Goal: Find specific page/section: Find specific page/section

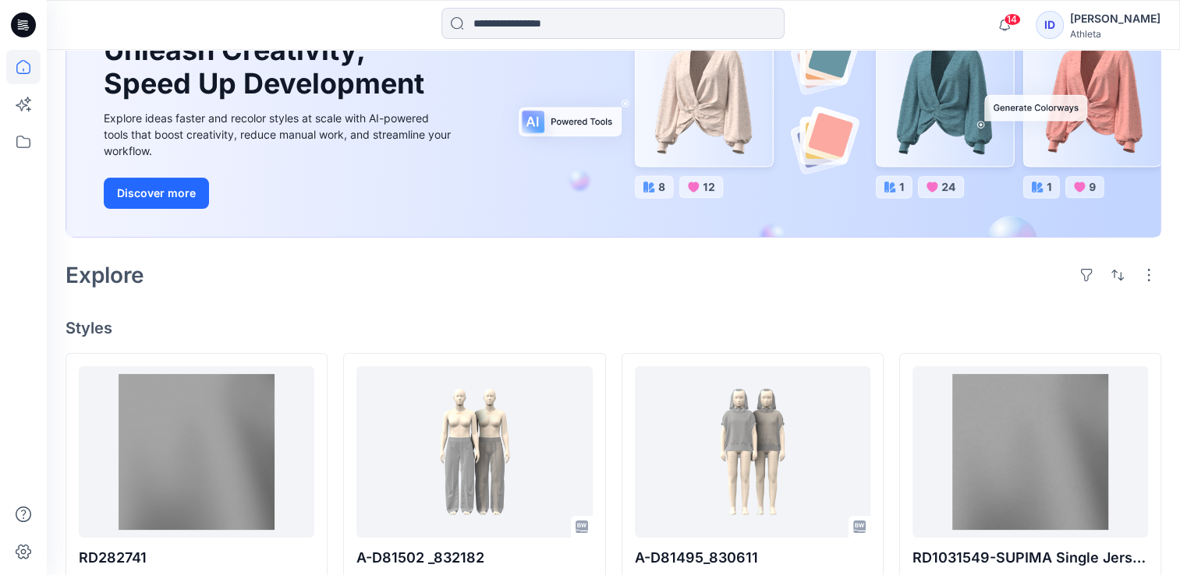
scroll to position [156, 0]
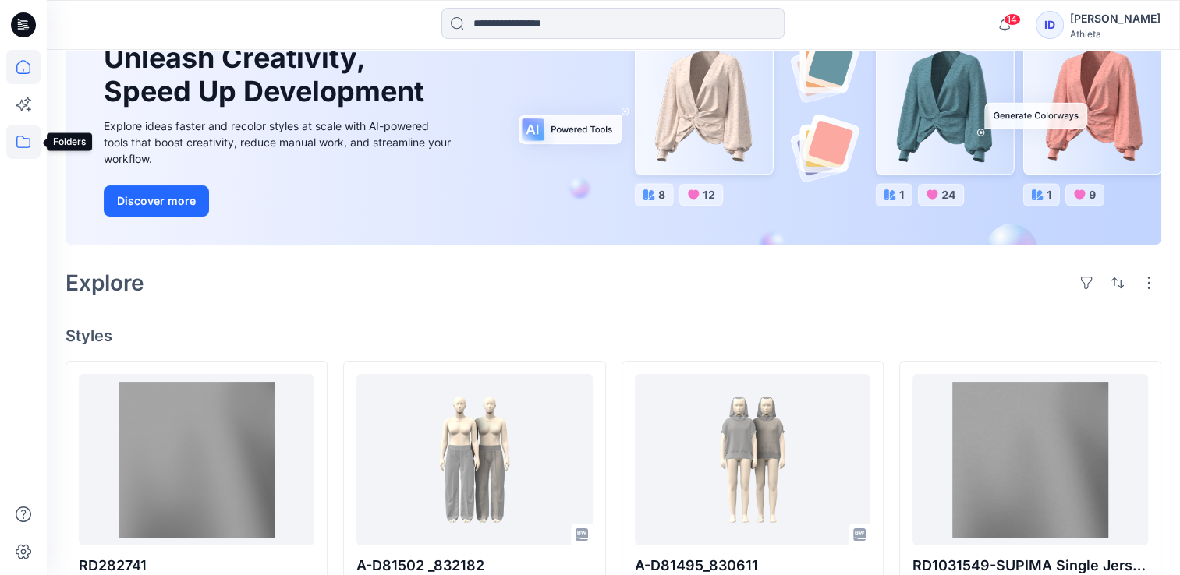
click at [11, 146] on icon at bounding box center [23, 142] width 34 height 34
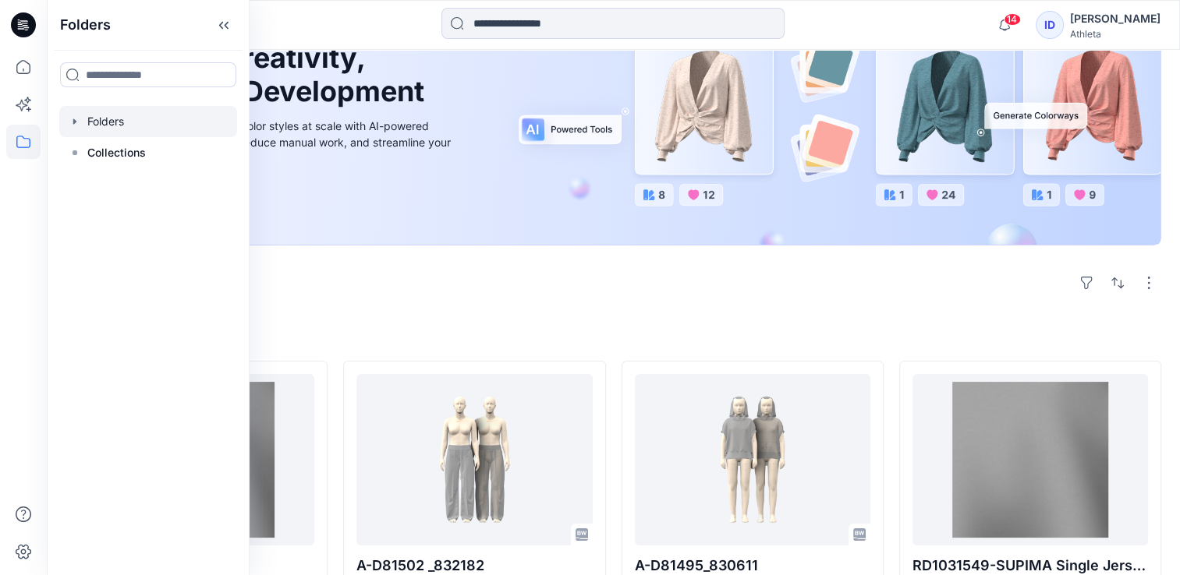
click at [81, 117] on div at bounding box center [148, 121] width 178 height 31
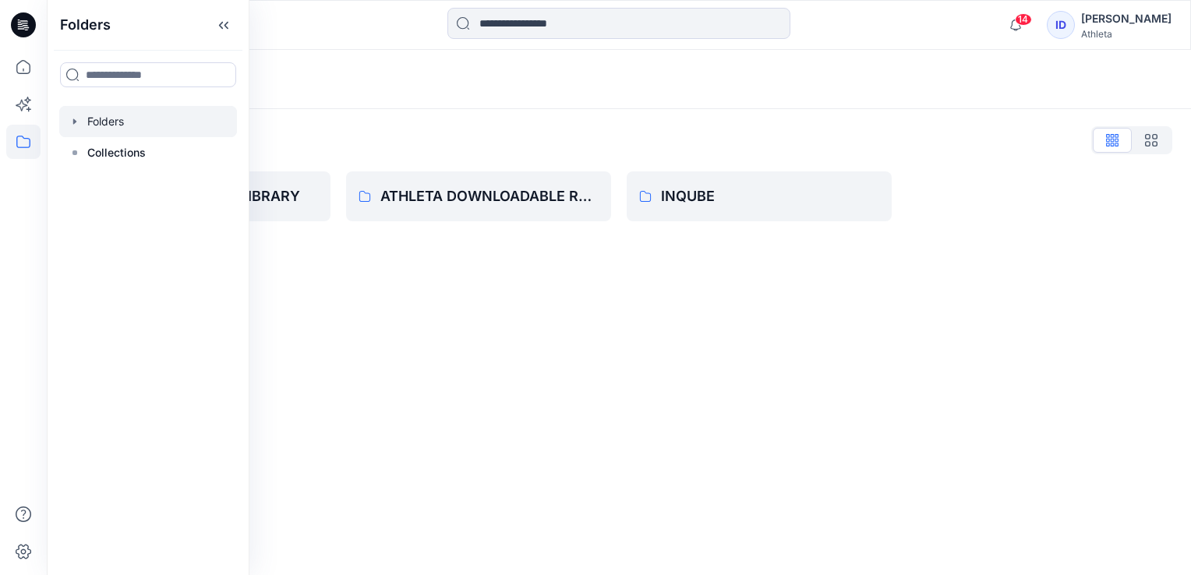
click at [69, 117] on icon "button" at bounding box center [75, 121] width 12 height 12
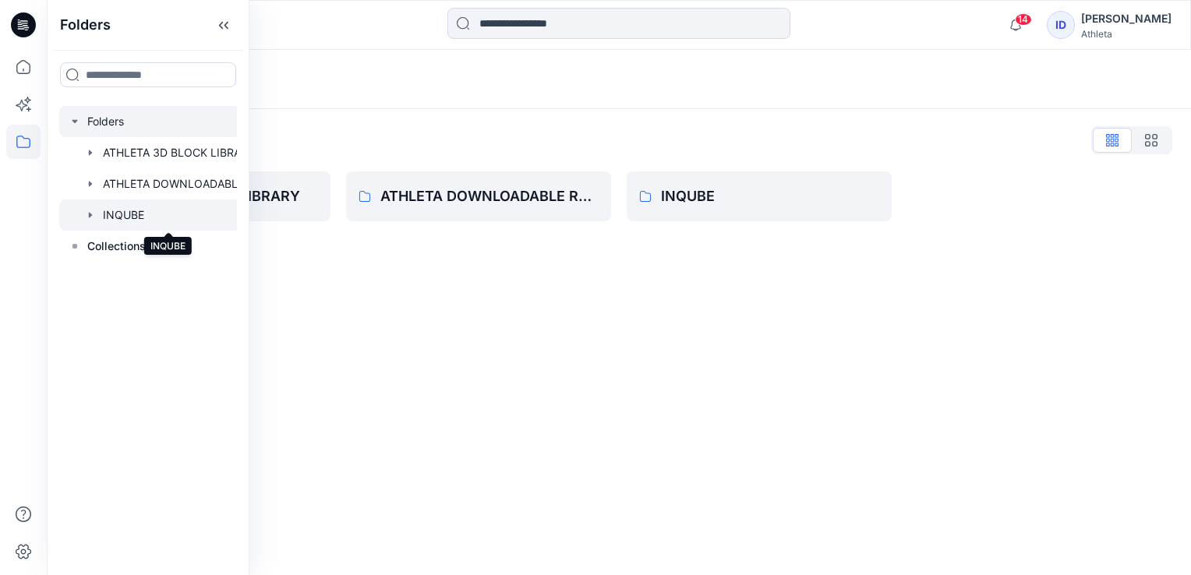
click at [111, 203] on div at bounding box center [168, 215] width 218 height 31
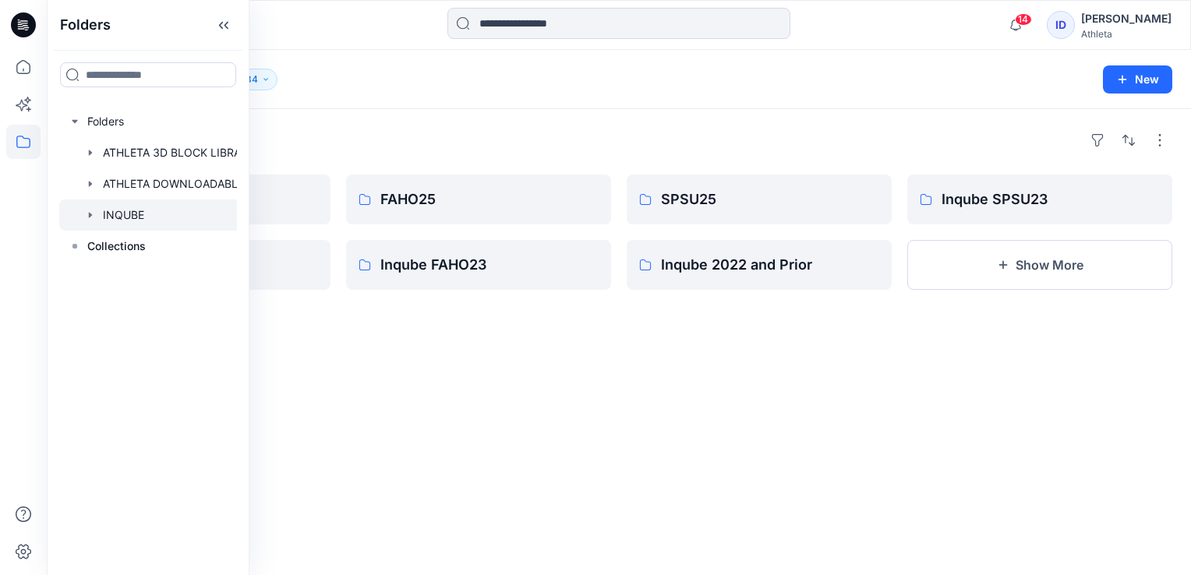
click at [337, 494] on div "Folders SPSU26 Inqube SPSU24 FAHO25 Inqube FAHO23 SPSU25 Inqube 2022 and Prior …" at bounding box center [619, 342] width 1145 height 466
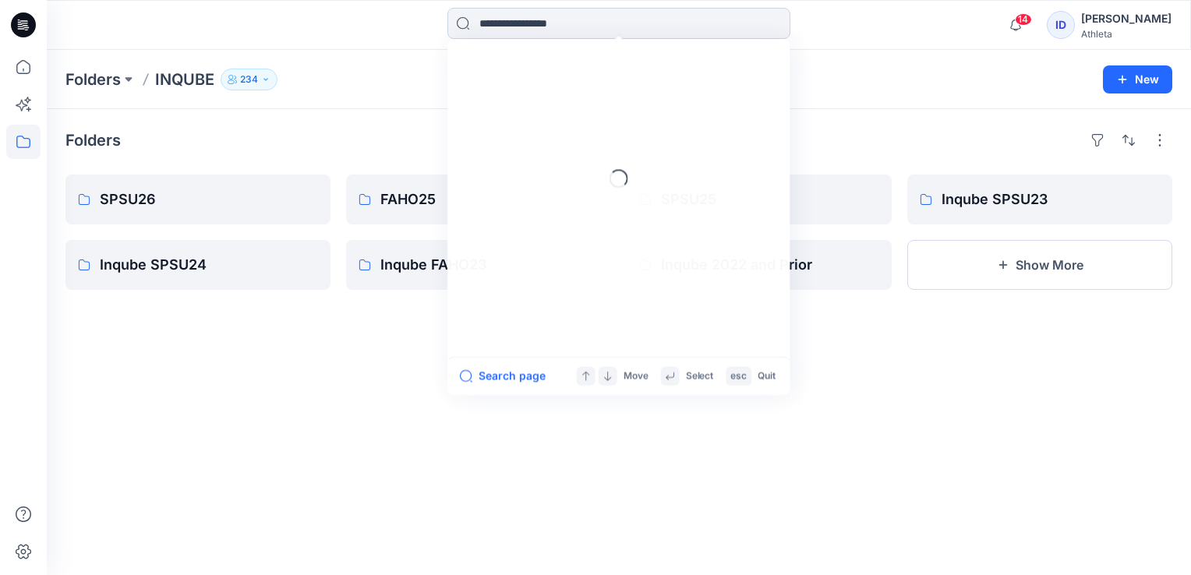
click at [642, 31] on input at bounding box center [619, 23] width 343 height 31
paste input "*******"
type input "*******"
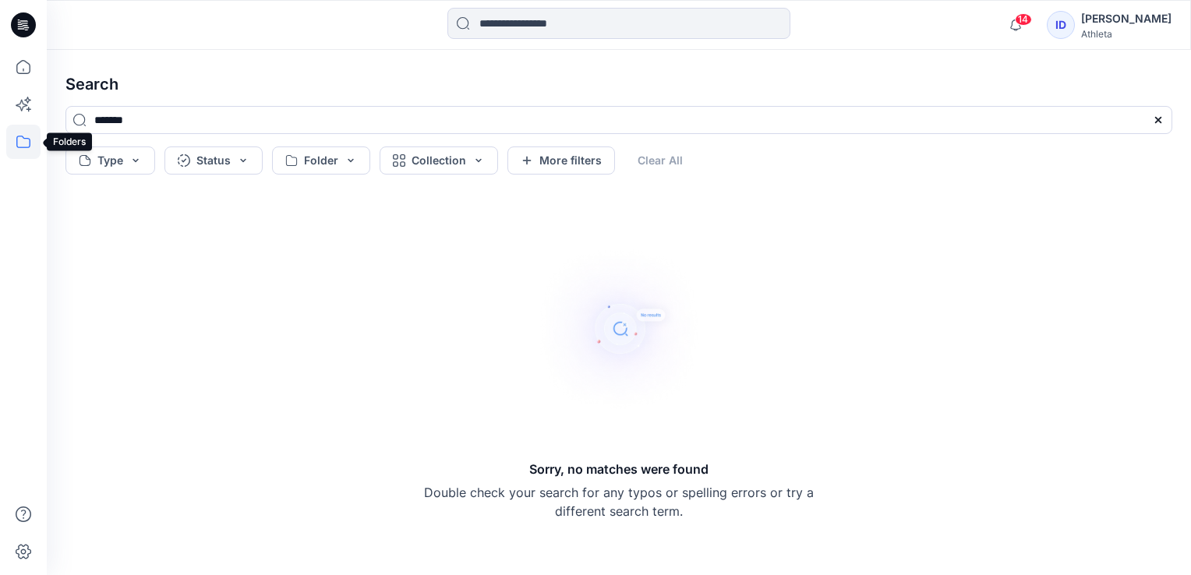
click at [31, 145] on icon at bounding box center [23, 142] width 34 height 34
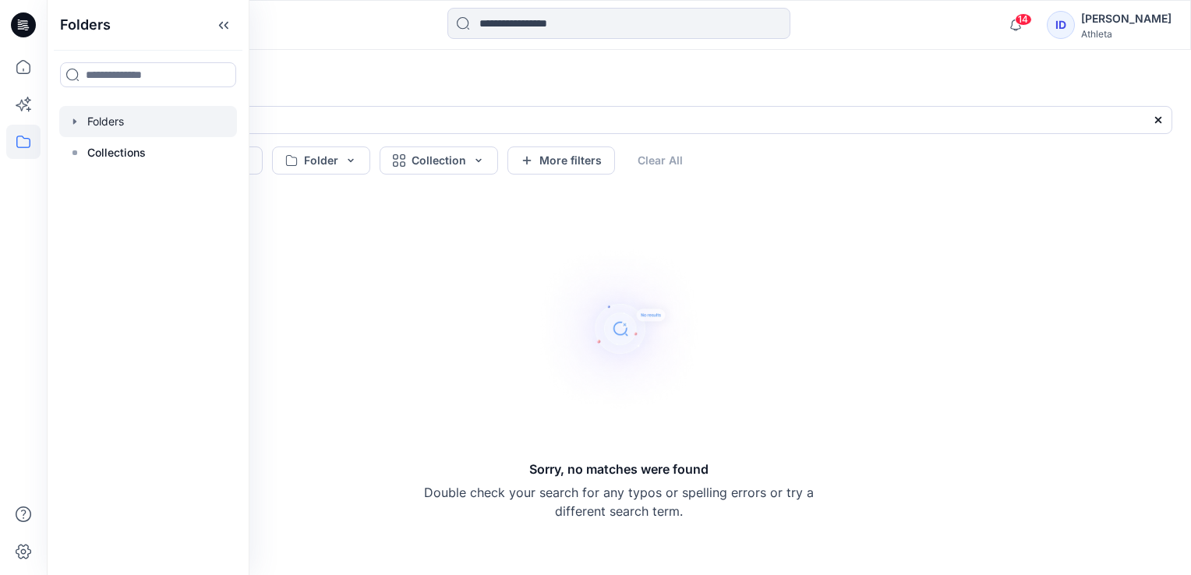
click at [104, 122] on div at bounding box center [148, 121] width 178 height 31
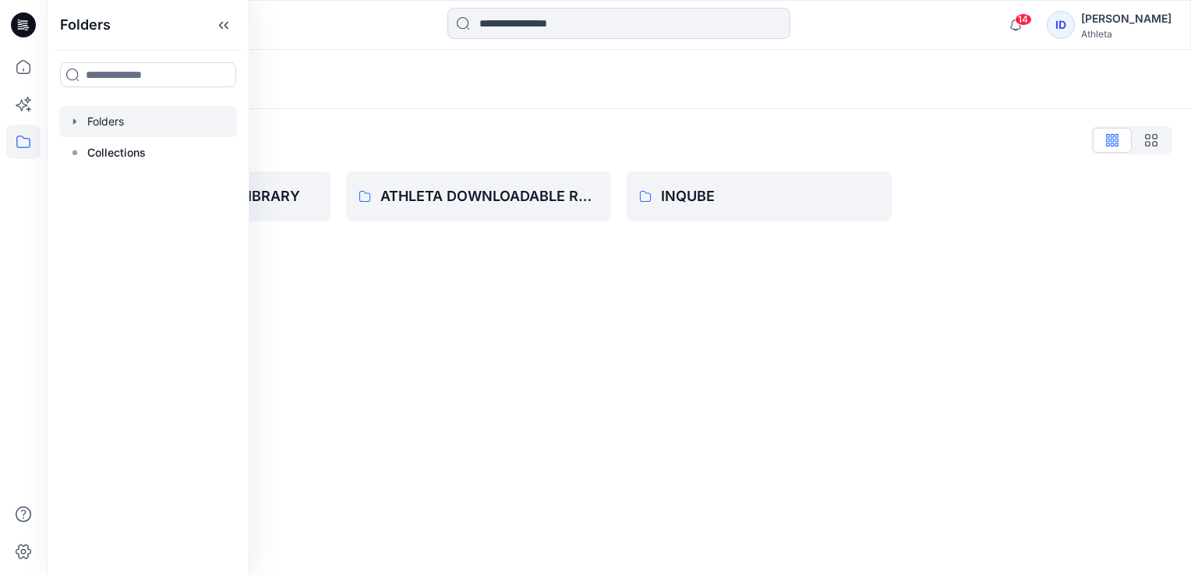
click at [476, 264] on div "Folders Folders List ATHLETA 3D BLOCK LIBRARY ATHLETA DOWNLOADABLE RESOURCES IN…" at bounding box center [619, 312] width 1145 height 525
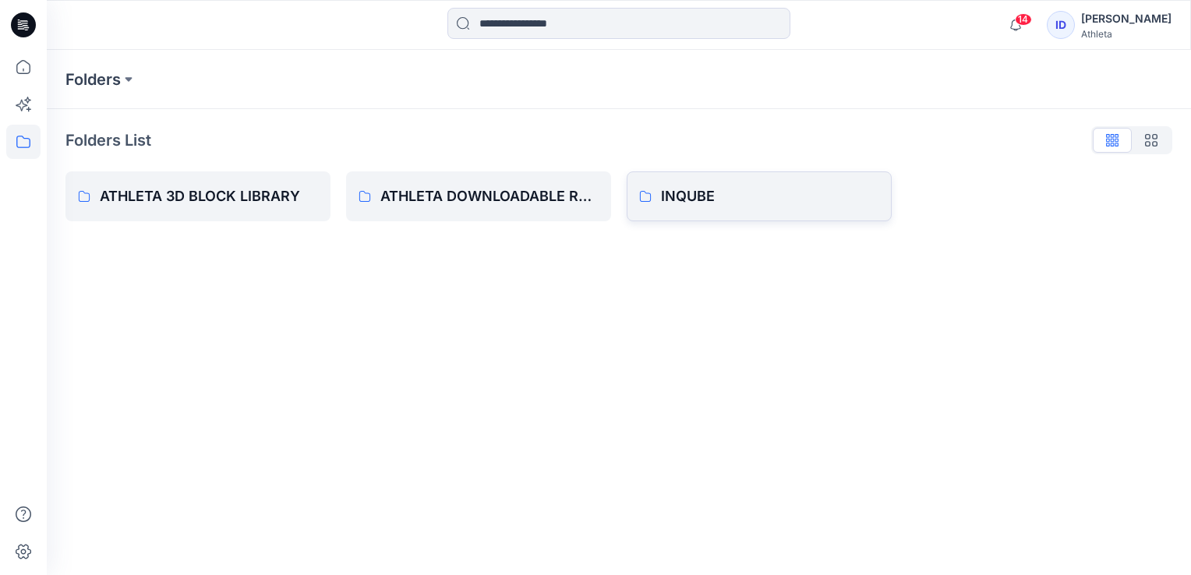
click at [719, 188] on p "INQUBE" at bounding box center [770, 197] width 218 height 22
